Goal: Book appointment/travel/reservation

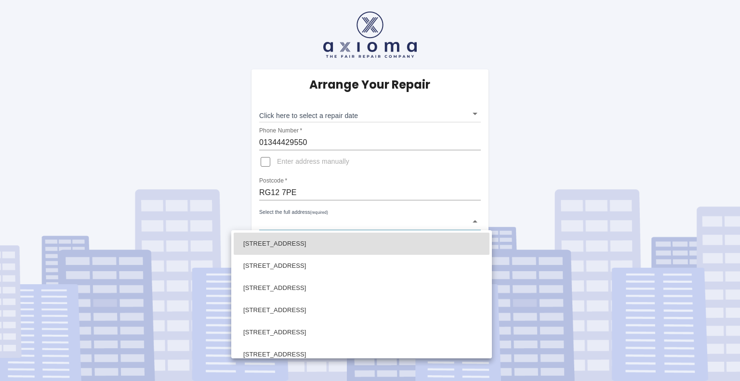
click at [475, 221] on body "Arrange Your Repair Click here to select a repair date ​ Phone Number   * 01344…" at bounding box center [370, 190] width 740 height 381
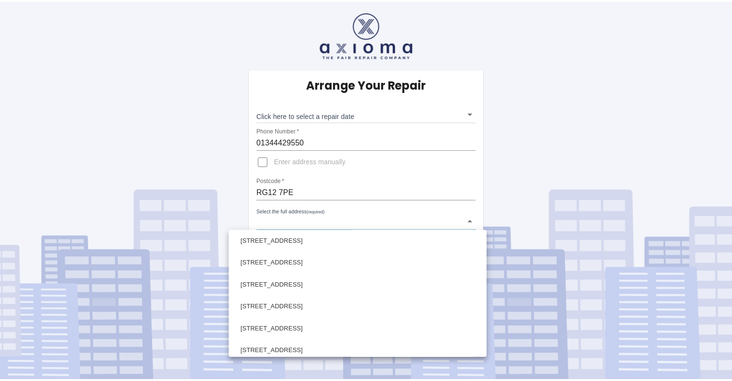
scroll to position [326, 0]
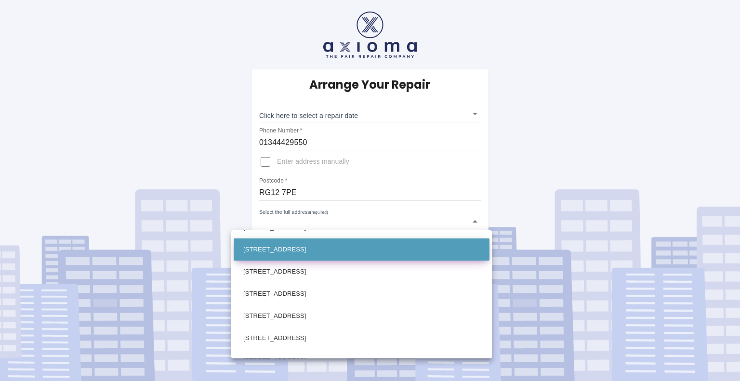
click at [316, 250] on li "[STREET_ADDRESS]" at bounding box center [362, 249] width 256 height 22
type input "[STREET_ADDRESS]"
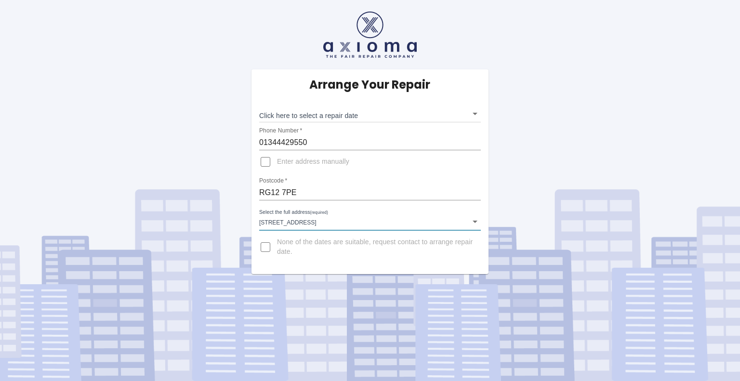
click at [474, 113] on body "Arrange Your Repair Click here to select a repair date ​ Phone Number   * 01344…" at bounding box center [370, 190] width 740 height 381
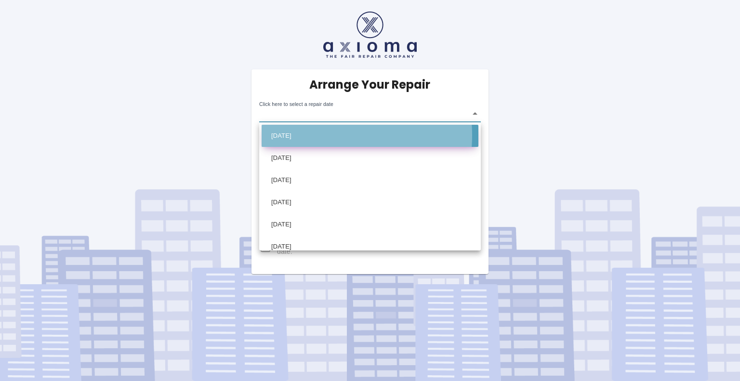
click at [312, 135] on li "[DATE]" at bounding box center [369, 136] width 217 height 22
type input "[DATE]T00:00:00.000Z"
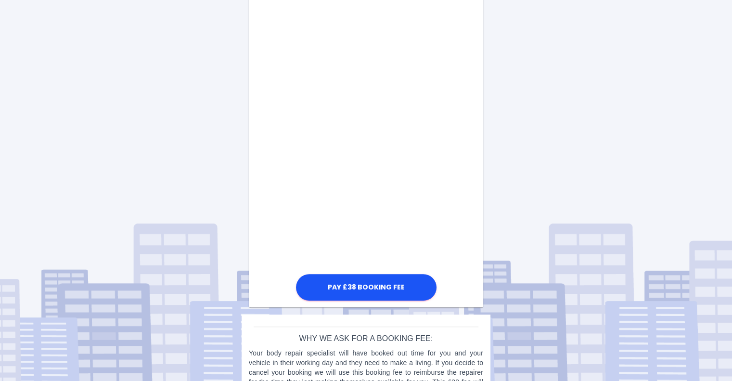
scroll to position [499, 0]
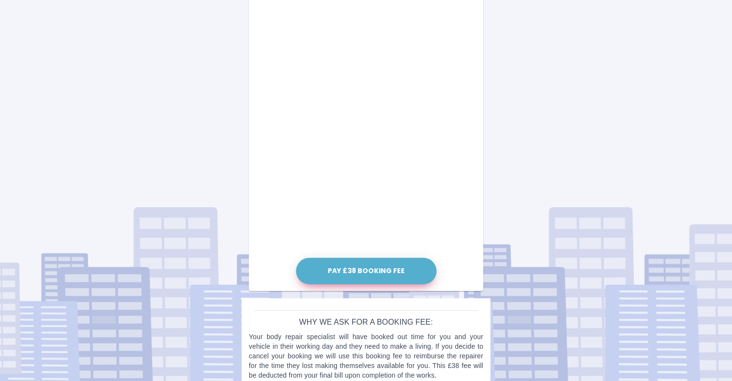
click at [365, 270] on button "Pay £38 Booking Fee" at bounding box center [366, 271] width 141 height 26
